Goal: Transaction & Acquisition: Download file/media

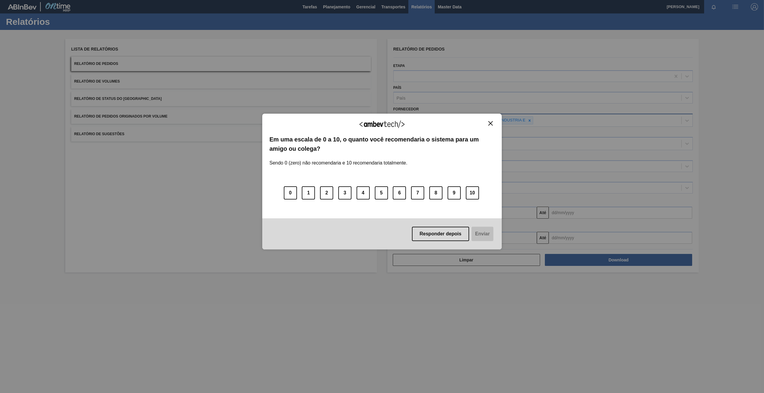
drag, startPoint x: 0, startPoint y: 0, endPoint x: 496, endPoint y: 123, distance: 510.7
click at [491, 122] on img "Close" at bounding box center [490, 123] width 4 height 4
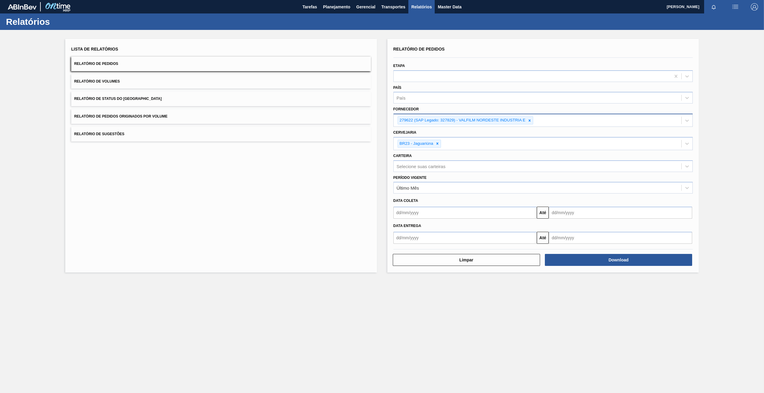
click at [530, 119] on icon at bounding box center [529, 121] width 4 height 4
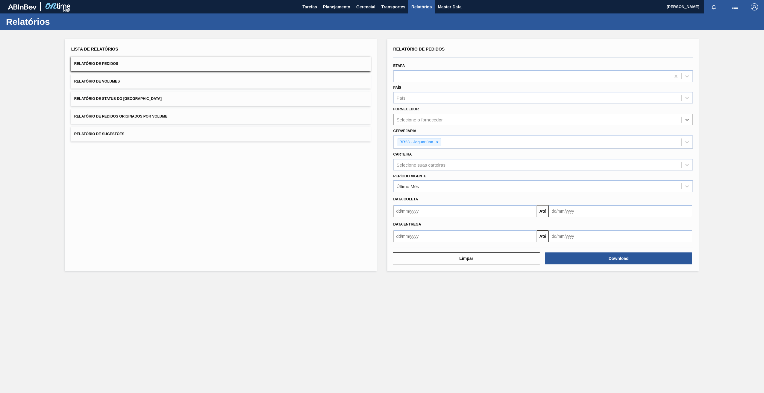
paste input "323170"
type input "323170"
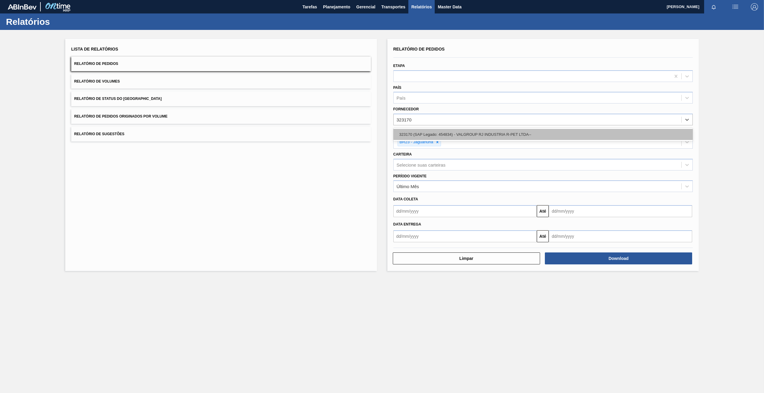
click at [417, 135] on div "323170 (SAP Legado: 454834) - VALGROUP RJ INDUSTRIA R-PET LTDA--" at bounding box center [543, 134] width 300 height 11
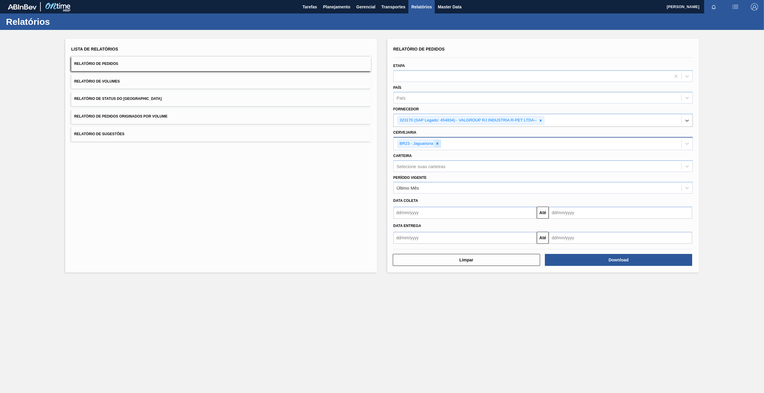
click at [435, 144] on icon at bounding box center [437, 144] width 4 height 4
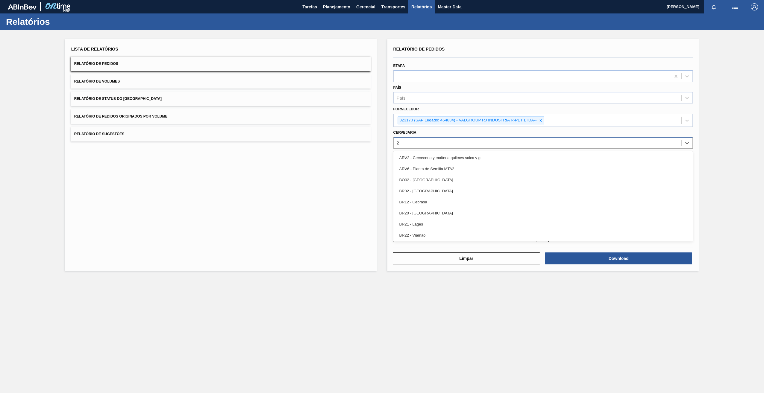
type input "20"
click at [423, 162] on div "BR20 - [GEOGRAPHIC_DATA]" at bounding box center [543, 157] width 300 height 11
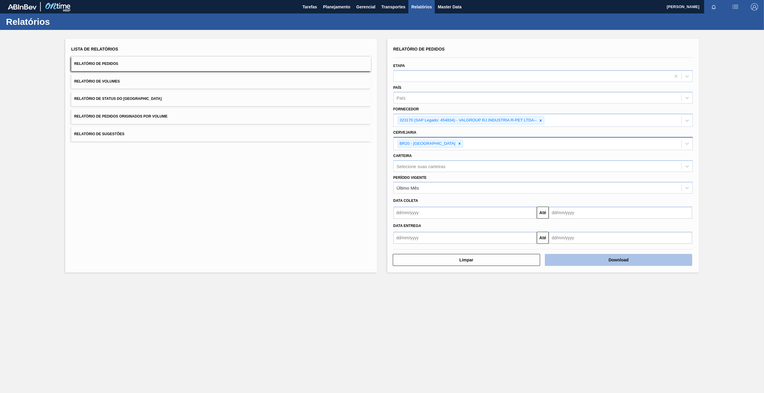
click at [617, 261] on button "Download" at bounding box center [618, 260] width 147 height 12
click at [542, 123] on div at bounding box center [540, 120] width 7 height 7
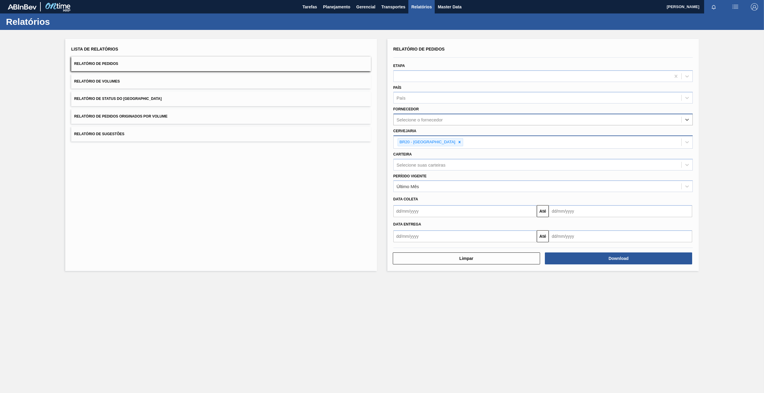
paste input "280304"
type input "280304"
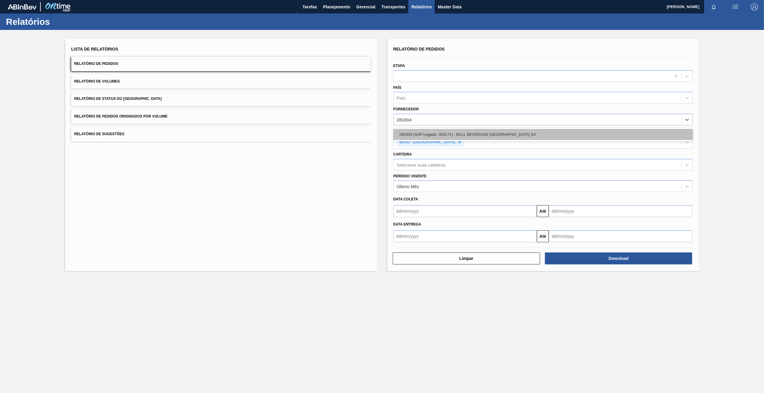
click at [419, 133] on div "280304 (SAP Legado: 303171) - BALL BEVERAGE [GEOGRAPHIC_DATA] SA" at bounding box center [543, 134] width 300 height 11
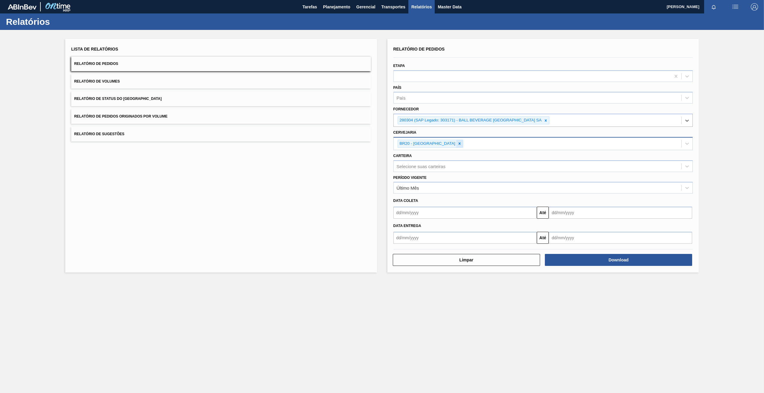
click at [457, 145] on icon at bounding box center [459, 144] width 4 height 4
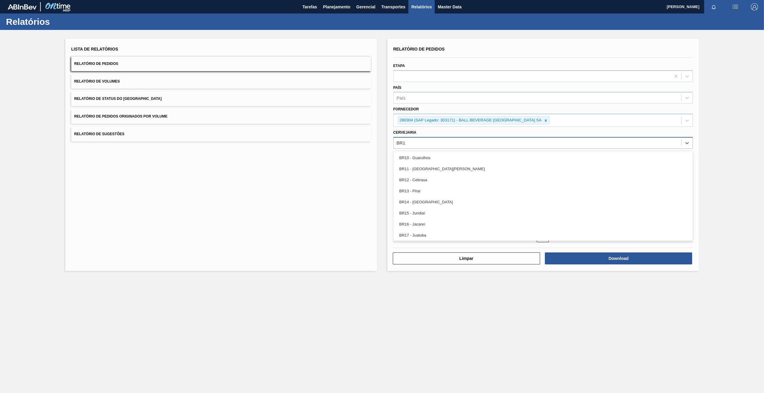
type input "BR13"
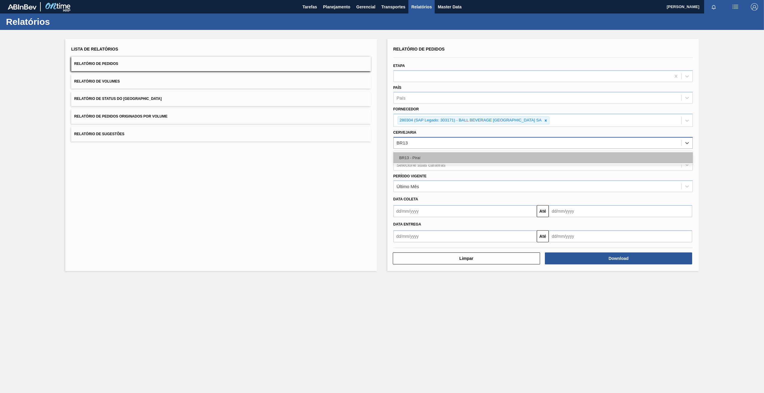
click at [441, 159] on div "BR13 - Piraí" at bounding box center [543, 157] width 300 height 11
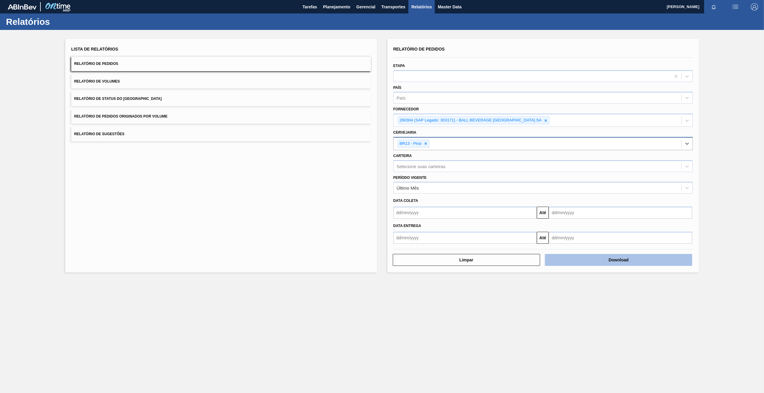
click at [580, 260] on button "Download" at bounding box center [618, 260] width 147 height 12
